Goal: Book appointment/travel/reservation

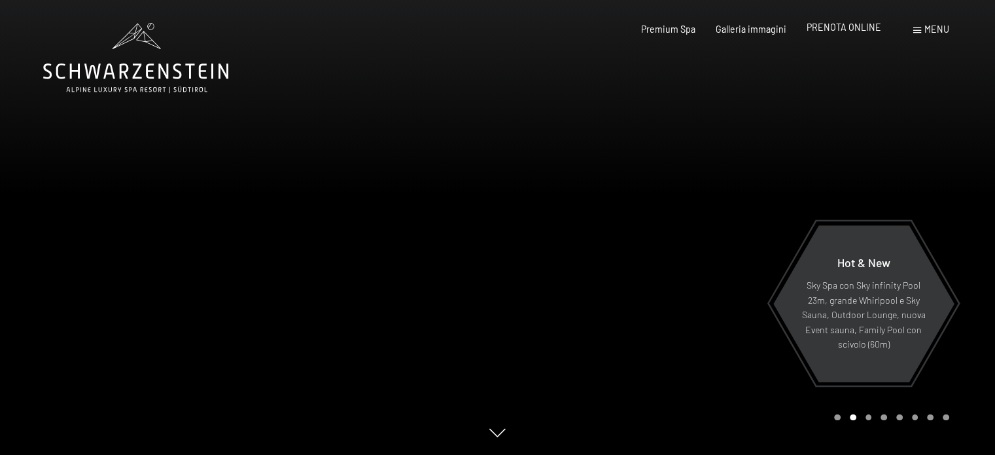
click at [842, 33] on div "PRENOTA ONLINE" at bounding box center [843, 27] width 75 height 13
click at [866, 32] on span "PRENOTA ONLINE" at bounding box center [843, 27] width 75 height 11
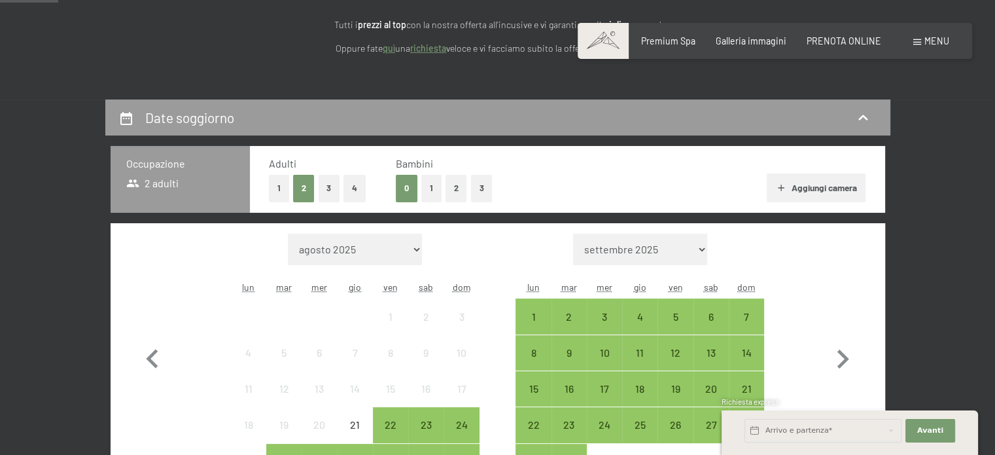
scroll to position [262, 0]
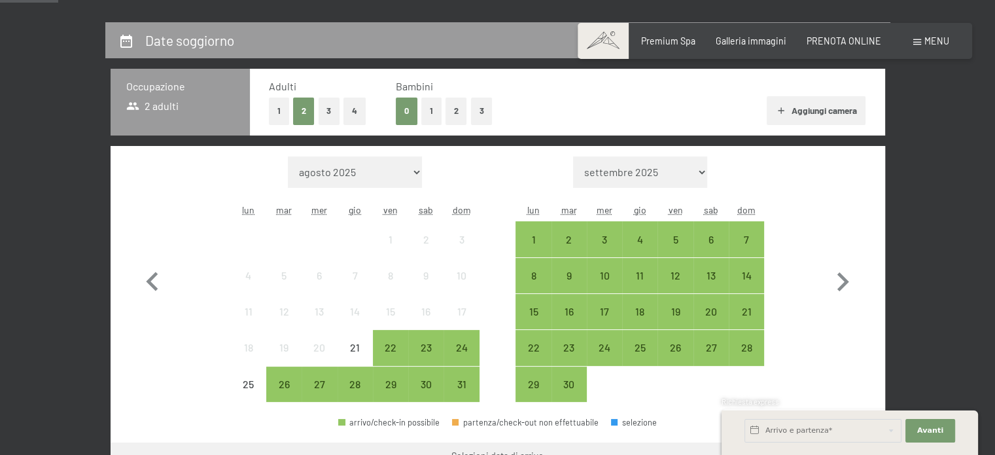
click at [330, 105] on button "3" at bounding box center [329, 110] width 22 height 27
click at [760, 272] on div "14" at bounding box center [746, 286] width 33 height 33
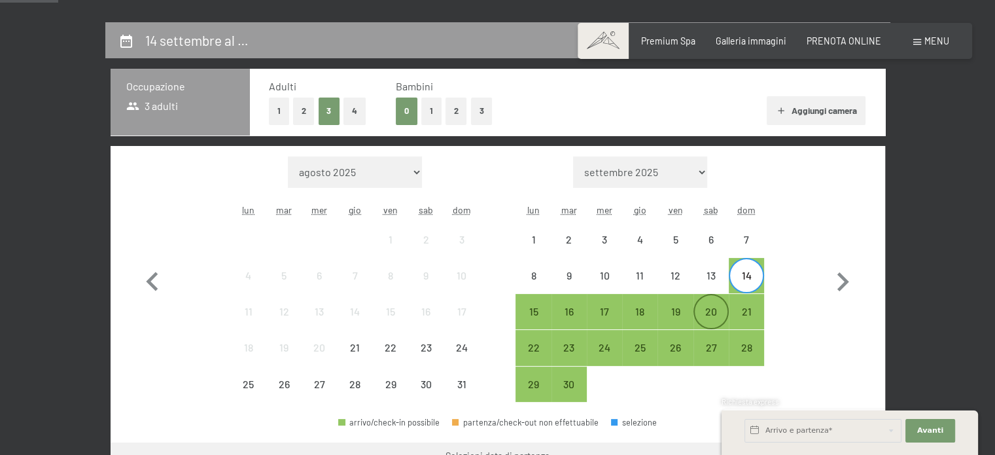
click at [705, 311] on div "20" at bounding box center [711, 322] width 33 height 33
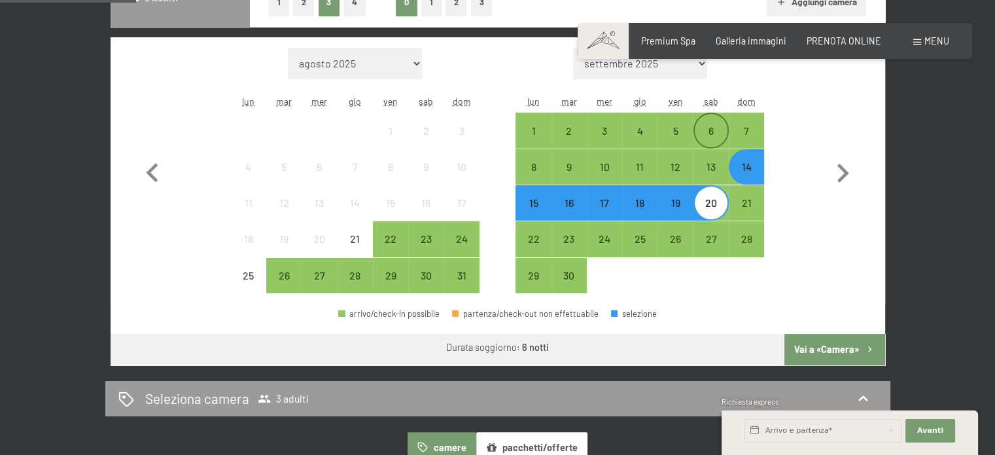
scroll to position [523, 0]
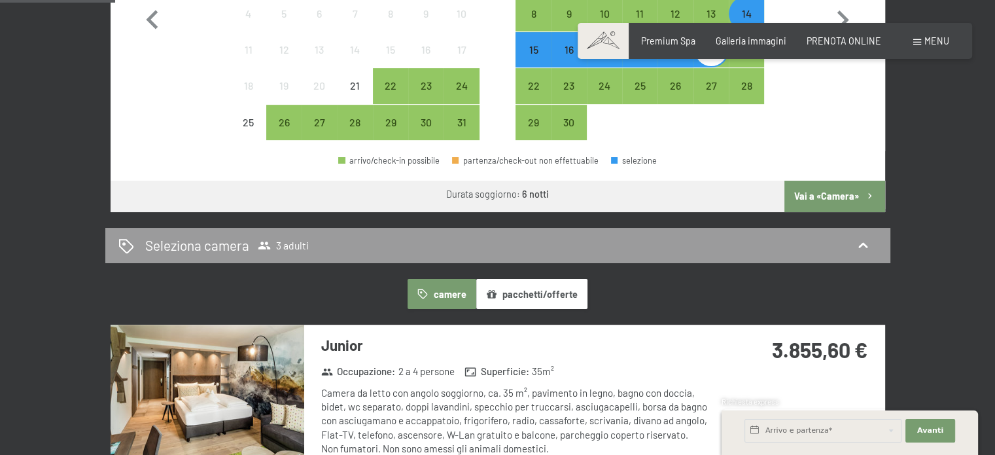
click at [816, 185] on button "Vai a «Camera»" at bounding box center [834, 195] width 100 height 31
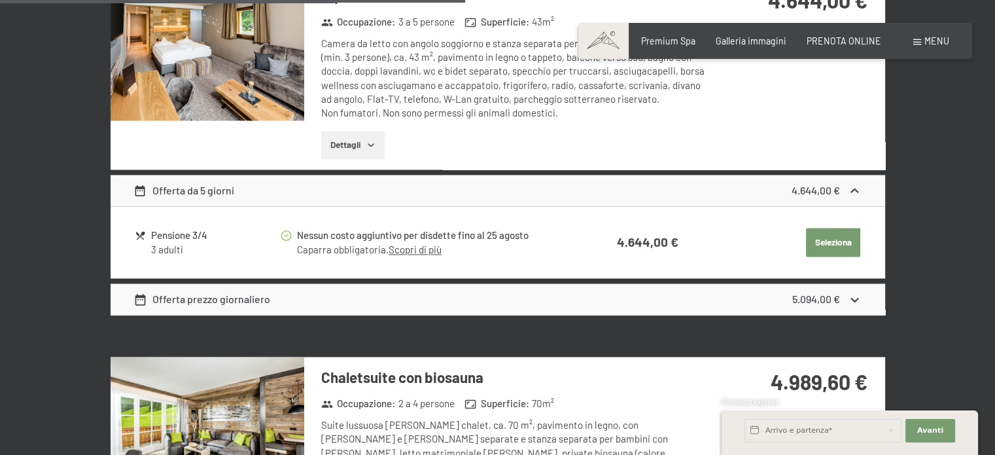
scroll to position [2114, 0]
